Goal: Task Accomplishment & Management: Use online tool/utility

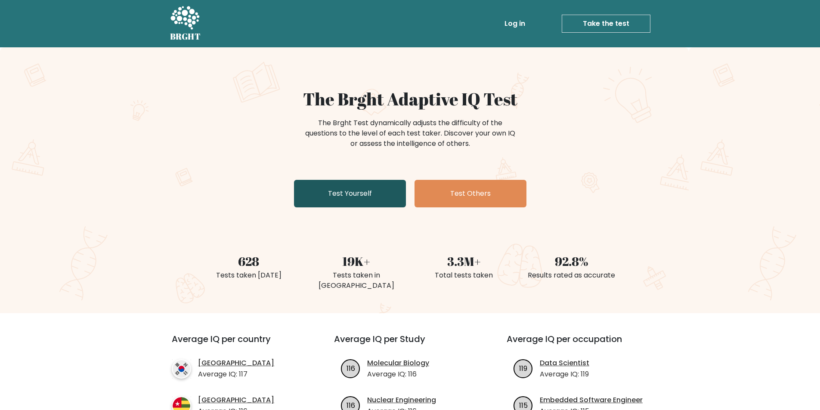
click at [361, 193] on link "Test Yourself" at bounding box center [350, 194] width 112 height 28
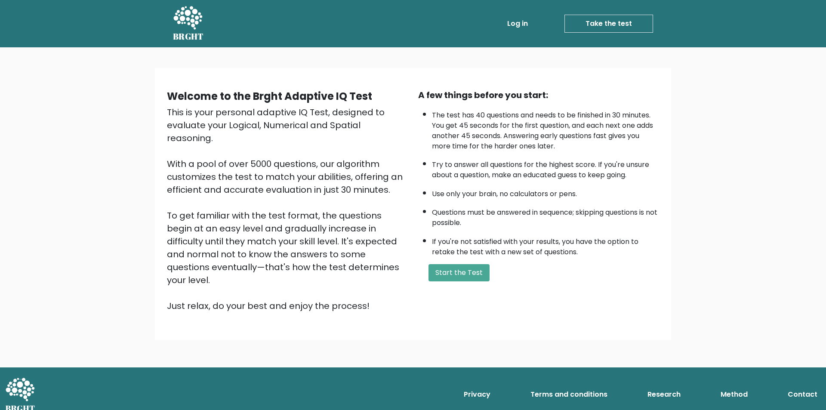
drag, startPoint x: 466, startPoint y: 268, endPoint x: 421, endPoint y: 201, distance: 81.1
click at [421, 201] on div "A few things before you start: The test has 40 questions and needs to be finish…" at bounding box center [538, 201] width 251 height 224
click at [442, 272] on button "Start the Test" at bounding box center [459, 272] width 61 height 17
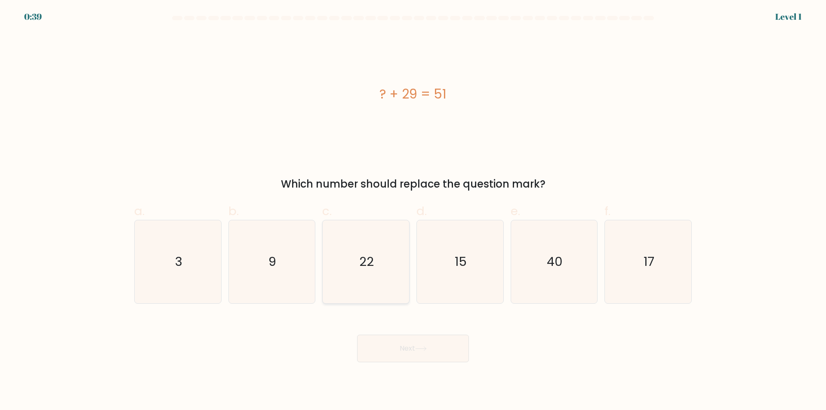
click at [382, 257] on icon "22" at bounding box center [366, 261] width 83 height 83
click at [413, 211] on input "c. 22" at bounding box center [413, 208] width 0 height 6
radio input "true"
click at [421, 353] on button "Next" at bounding box center [413, 349] width 112 height 28
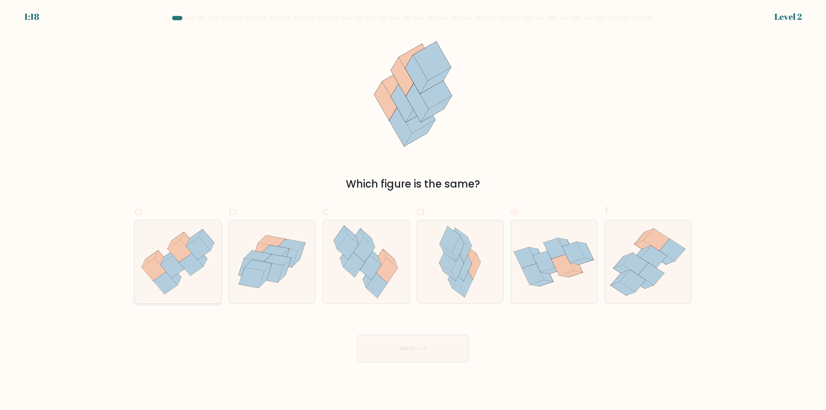
click at [194, 252] on icon at bounding box center [198, 249] width 24 height 22
click at [413, 211] on input "a." at bounding box center [413, 208] width 0 height 6
radio input "true"
click at [434, 349] on button "Next" at bounding box center [413, 349] width 112 height 28
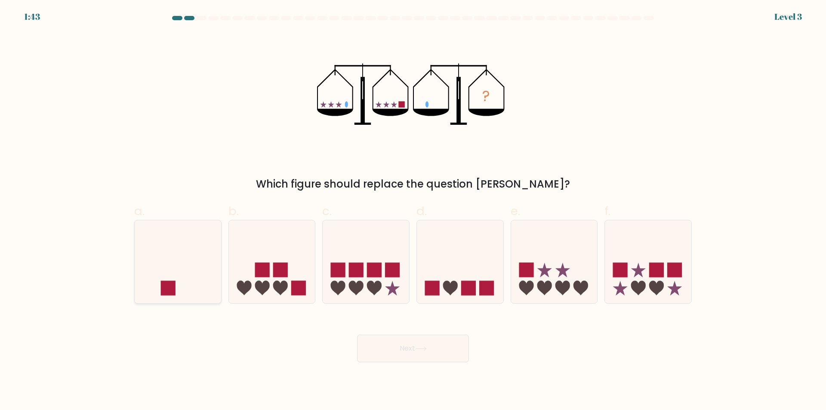
click at [186, 274] on icon at bounding box center [178, 261] width 87 height 71
click at [413, 211] on input "a." at bounding box center [413, 208] width 0 height 6
radio input "true"
click at [397, 349] on button "Next" at bounding box center [413, 349] width 112 height 28
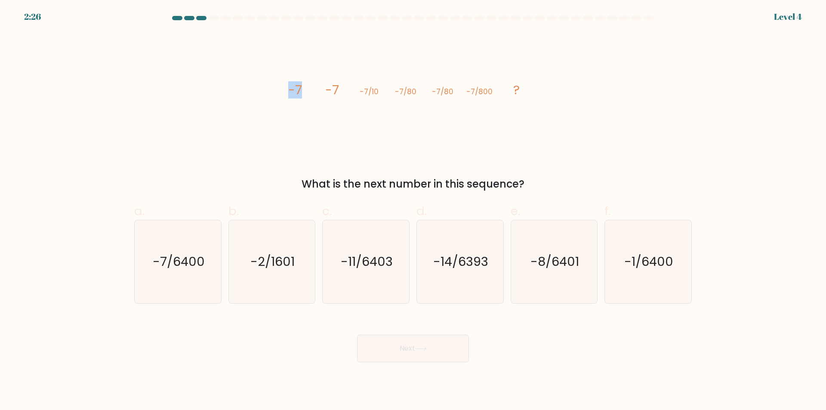
drag, startPoint x: 284, startPoint y: 102, endPoint x: 317, endPoint y: 82, distance: 38.0
click at [317, 82] on icon "image/svg+xml -7 -7 -7/10 -7/80 -7/80 -7/800 ?" at bounding box center [413, 94] width 258 height 123
click at [294, 92] on tspan "-7" at bounding box center [295, 89] width 14 height 17
drag, startPoint x: 334, startPoint y: 75, endPoint x: 455, endPoint y: 118, distance: 129.0
click at [463, 116] on icon "image/svg+xml -7 -7 -7/10 -7/80 -7/80 -7/800 ?" at bounding box center [413, 94] width 258 height 123
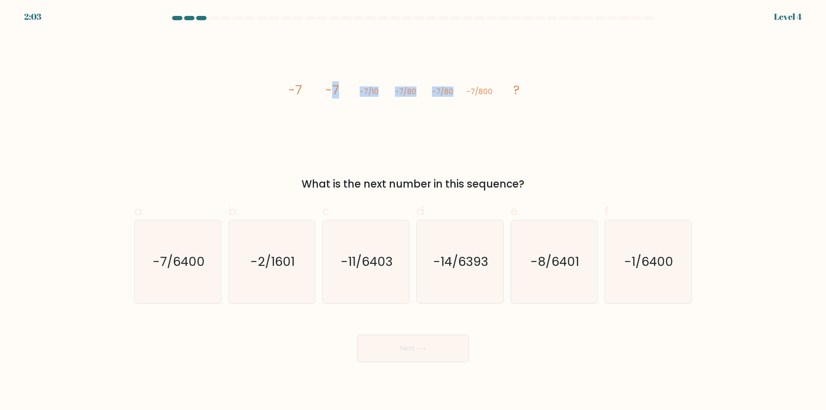
click at [455, 118] on icon "image/svg+xml -7 -7 -7/10 -7/80 -7/80 -7/800 ?" at bounding box center [413, 94] width 258 height 123
drag, startPoint x: 402, startPoint y: 94, endPoint x: 471, endPoint y: 94, distance: 68.9
click at [471, 94] on g "-7 -7 -7/10 -7/80 -7/80 -7/800 ?" at bounding box center [404, 89] width 232 height 17
click at [478, 96] on tspan "-7/800" at bounding box center [480, 92] width 26 height 10
click at [203, 266] on text "-7/6400" at bounding box center [179, 262] width 52 height 17
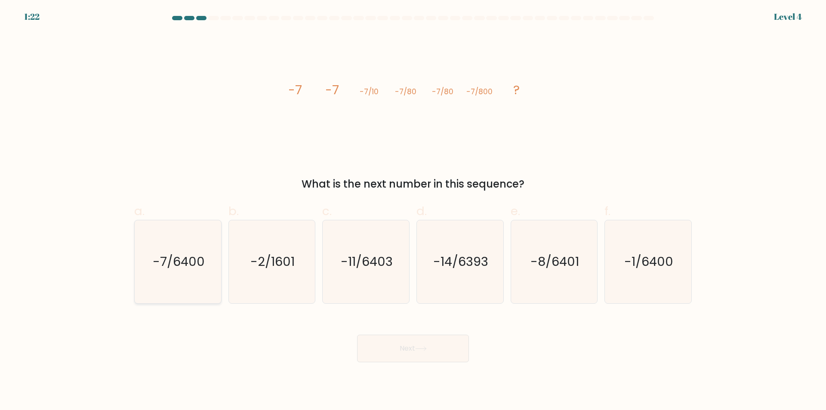
click at [413, 211] on input "a. -7/6400" at bounding box center [413, 208] width 0 height 6
radio input "true"
click at [440, 349] on button "Next" at bounding box center [413, 349] width 112 height 28
